Goal: Navigation & Orientation: Find specific page/section

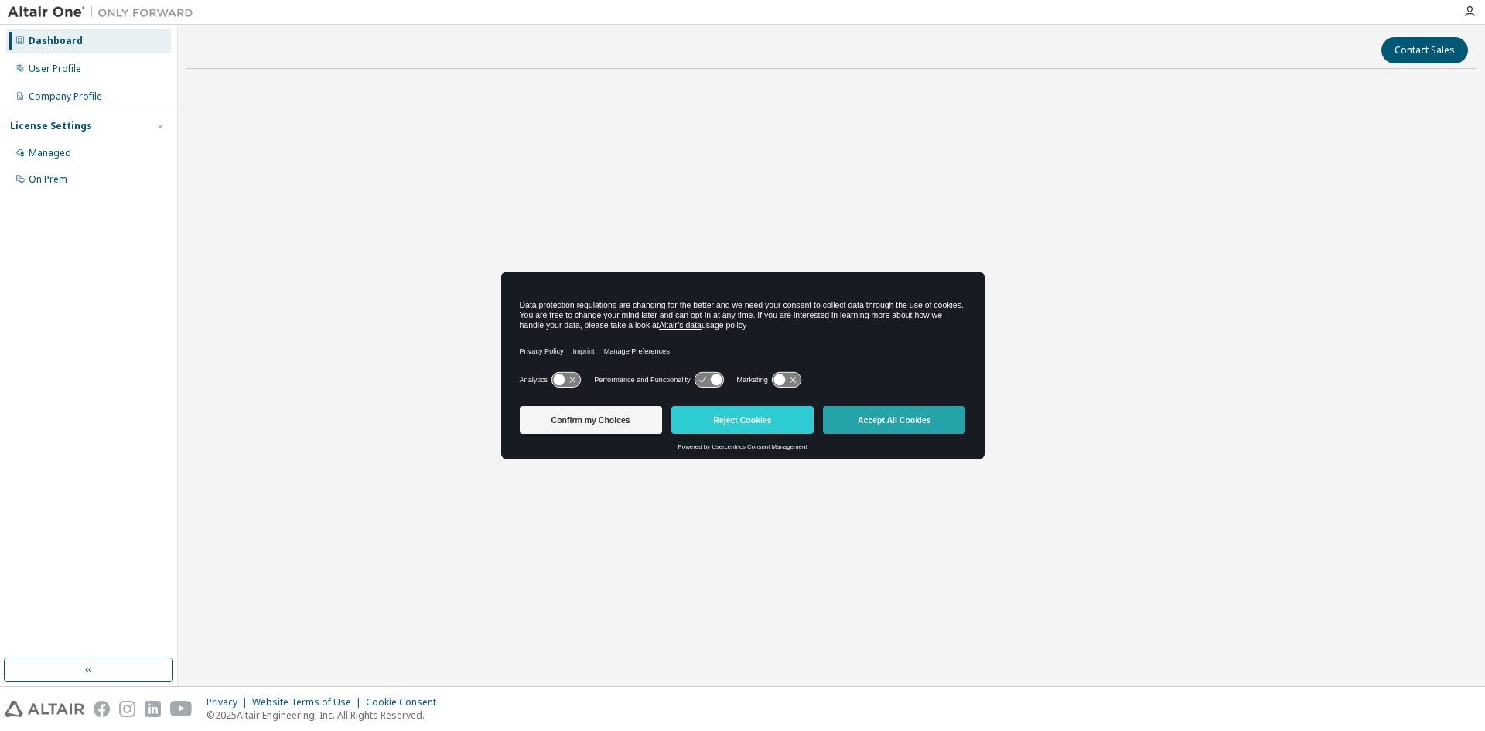
click at [886, 424] on button "Accept All Cookies" at bounding box center [894, 420] width 142 height 28
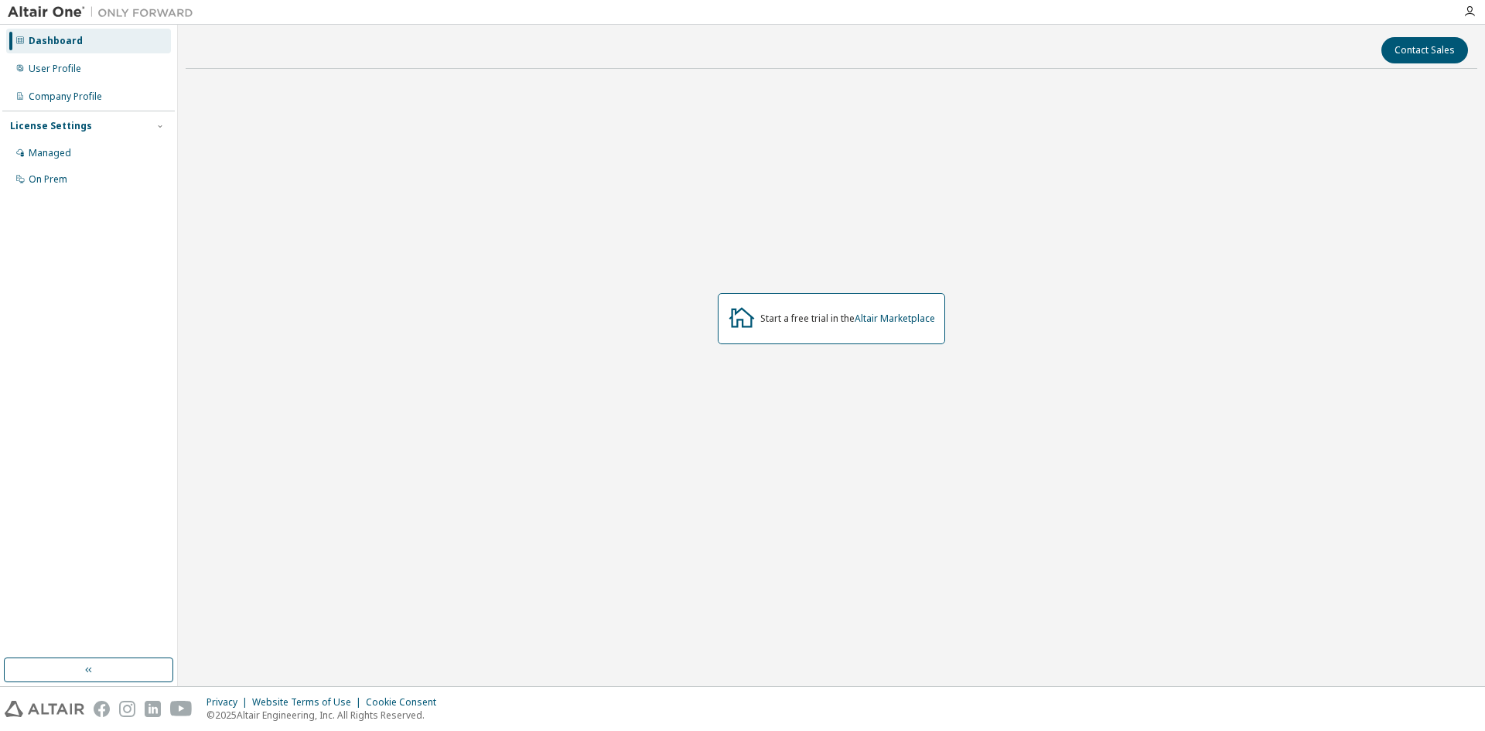
click at [451, 272] on div "Start a free trial in the Altair Marketplace" at bounding box center [831, 318] width 1291 height 475
click at [63, 159] on div "Managed" at bounding box center [50, 153] width 43 height 12
